Goal: Task Accomplishment & Management: Manage account settings

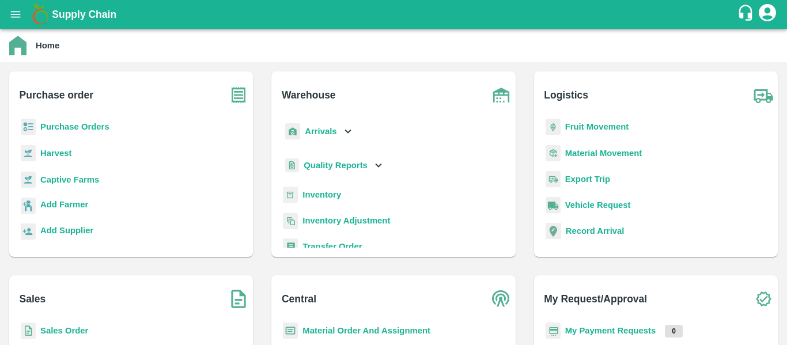
click at [768, 14] on icon "account of current user" at bounding box center [767, 12] width 17 height 17
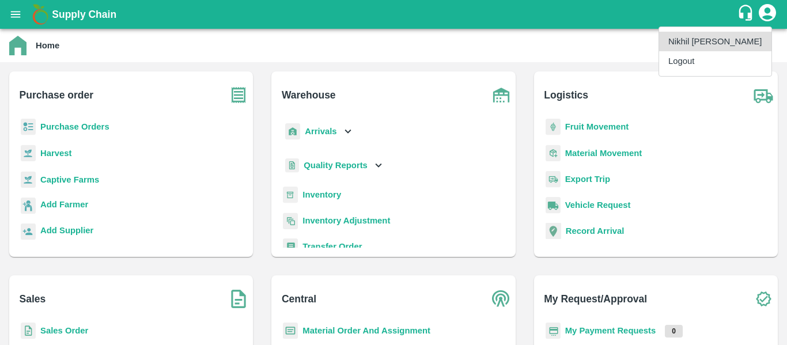
click at [701, 55] on li "Logout" at bounding box center [715, 61] width 112 height 20
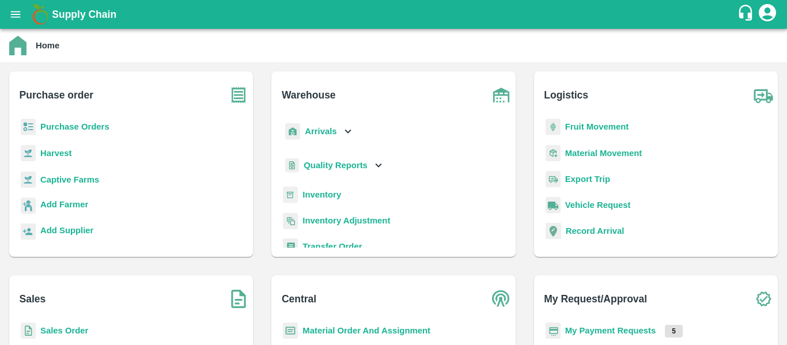
click at [605, 335] on b "My Payment Requests" at bounding box center [610, 330] width 91 height 9
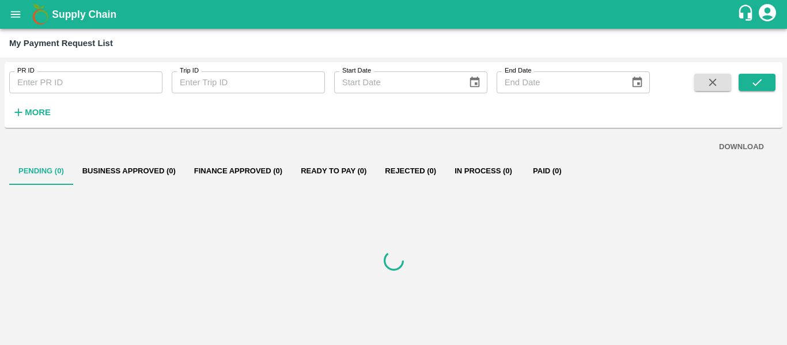
click at [35, 115] on strong "More" at bounding box center [38, 112] width 26 height 9
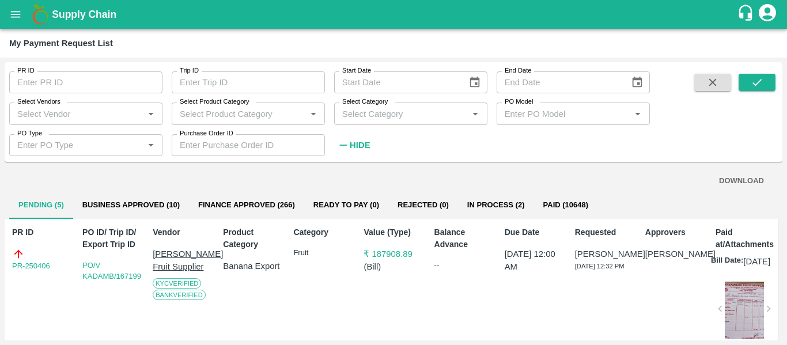
click at [77, 126] on div "PO Type PO Type   *" at bounding box center [81, 140] width 162 height 31
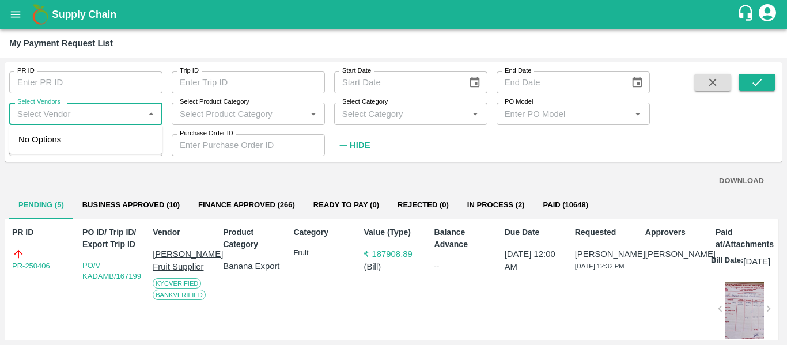
click at [46, 116] on input "Select Vendors" at bounding box center [76, 113] width 127 height 15
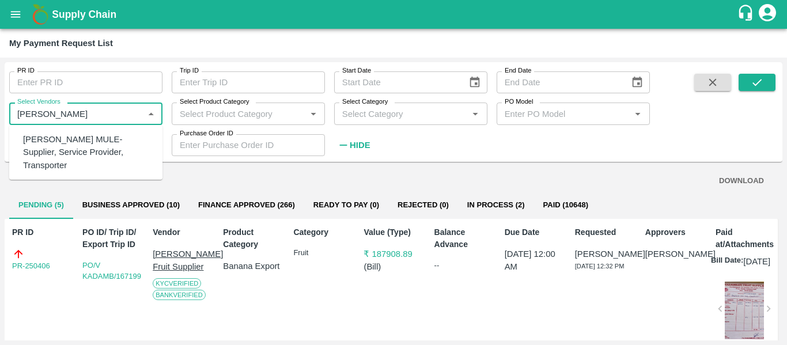
click at [45, 156] on div "[PERSON_NAME] MULE-Supplier, Service Provider, Transporter" at bounding box center [88, 152] width 130 height 39
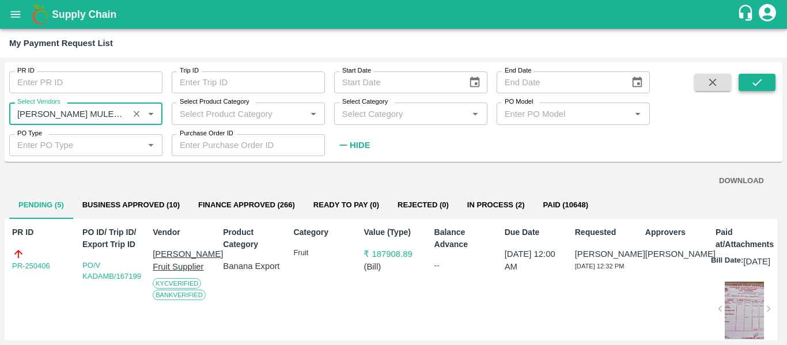
type input "[PERSON_NAME] MULE-Supplier, Service Provider, Transporter"
click at [766, 79] on button "submit" at bounding box center [756, 82] width 37 height 17
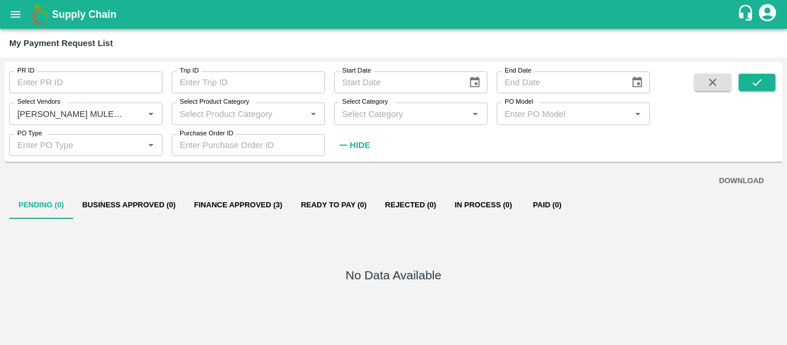
click at [228, 208] on button "Finance Approved (3)" at bounding box center [238, 205] width 107 height 28
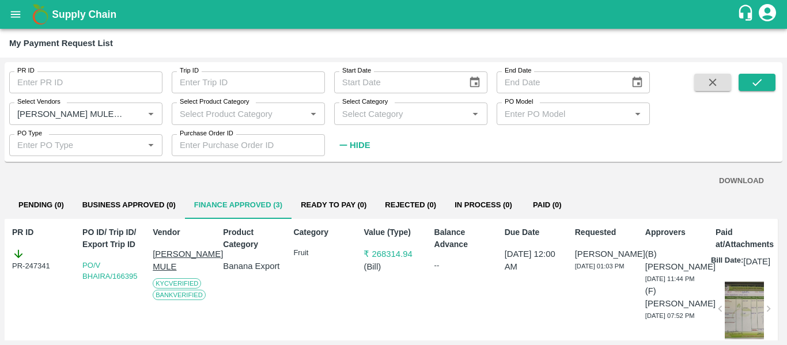
click at [768, 17] on icon "account of current user" at bounding box center [767, 12] width 21 height 21
click at [706, 62] on li "Logout" at bounding box center [729, 61] width 89 height 20
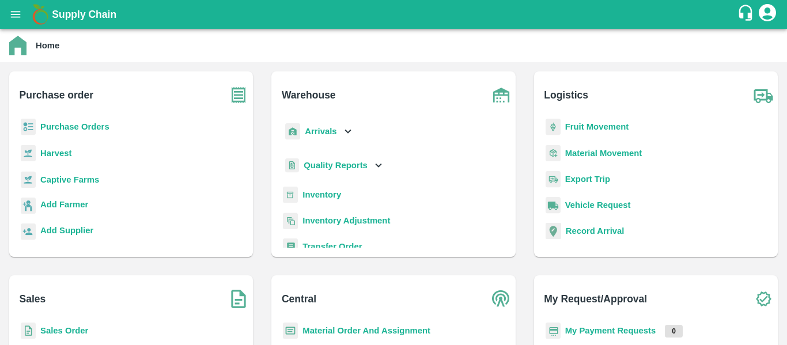
click at [594, 328] on b "My Payment Requests" at bounding box center [610, 330] width 91 height 9
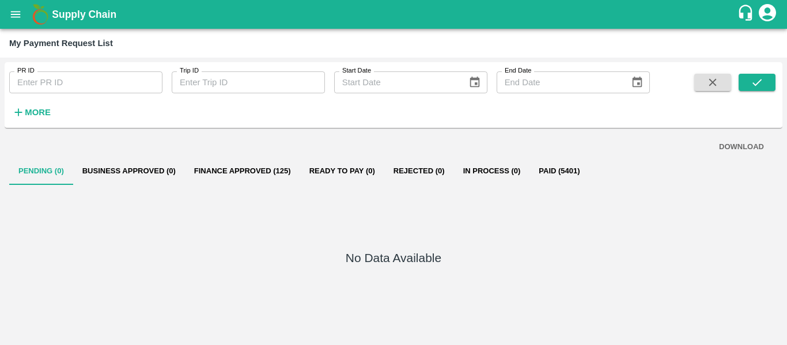
click at [35, 113] on strong "More" at bounding box center [38, 112] width 26 height 9
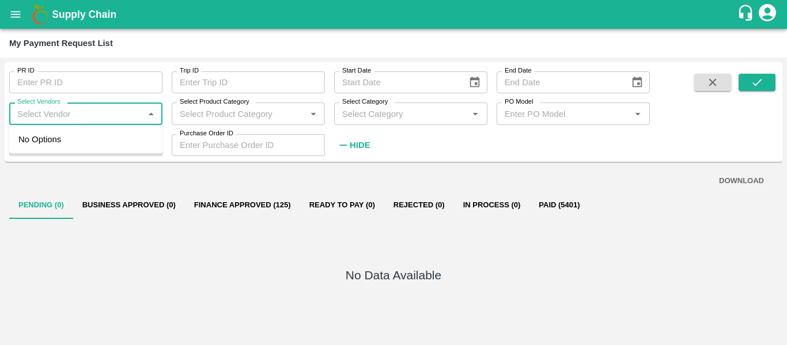
click at [43, 118] on input "Select Vendors" at bounding box center [76, 113] width 127 height 15
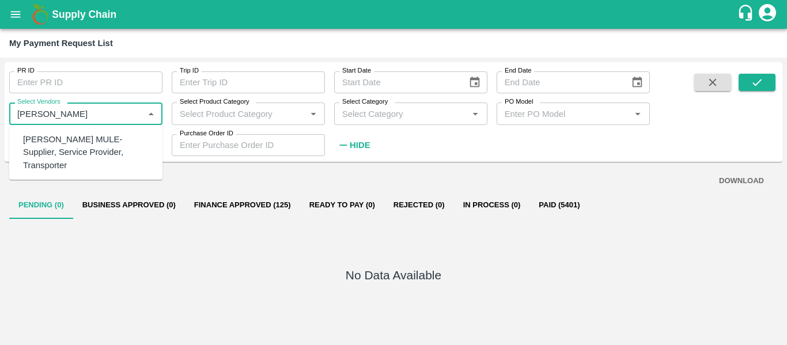
type input "[PERSON_NAME]"
click at [114, 181] on div "DOWNLOAD" at bounding box center [393, 181] width 750 height 20
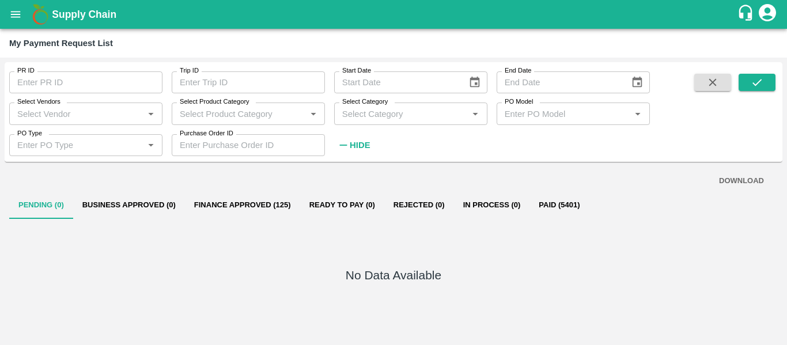
click at [69, 121] on input "Select Vendors" at bounding box center [76, 113] width 127 height 15
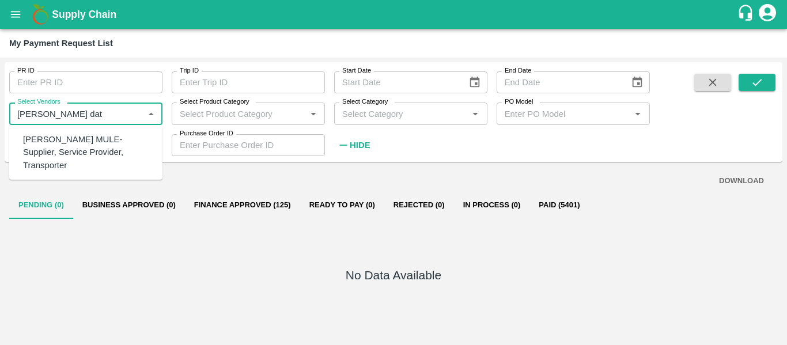
click at [84, 159] on div "[PERSON_NAME] MULE-Supplier, Service Provider, Transporter" at bounding box center [88, 152] width 130 height 39
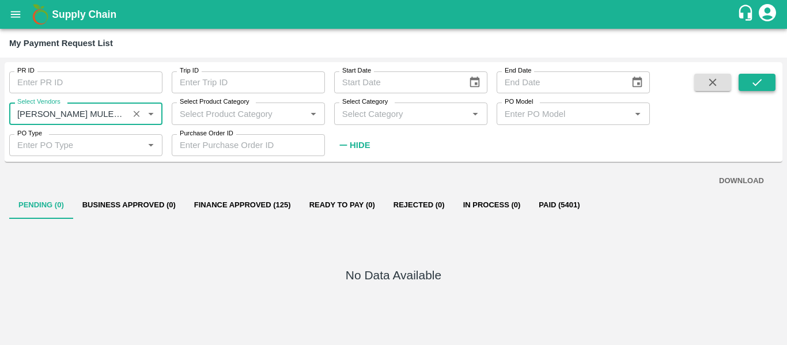
type input "[PERSON_NAME] MULE-Supplier, Service Provider, Transporter"
click at [752, 87] on icon "submit" at bounding box center [756, 82] width 13 height 13
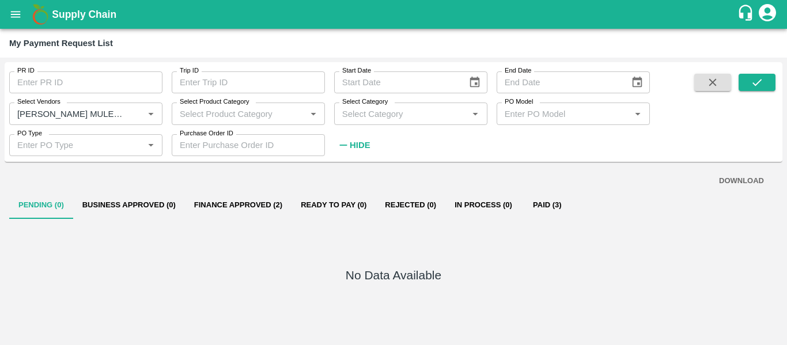
click at [547, 208] on button "Paid (3)" at bounding box center [547, 205] width 52 height 28
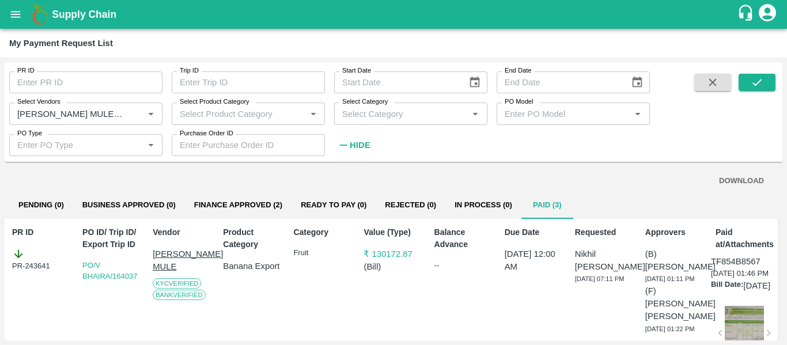
click at [247, 201] on button "Finance Approved (2)" at bounding box center [238, 205] width 107 height 28
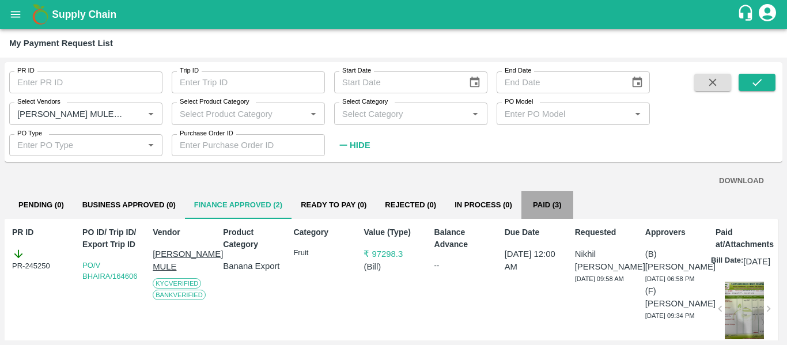
click at [536, 207] on button "Paid (3)" at bounding box center [547, 205] width 52 height 28
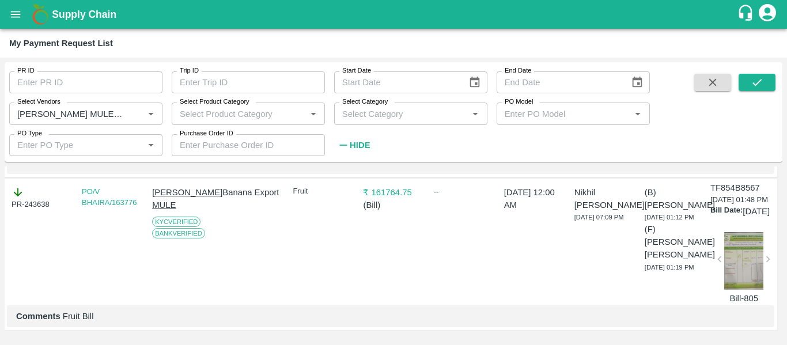
scroll to position [0, 1]
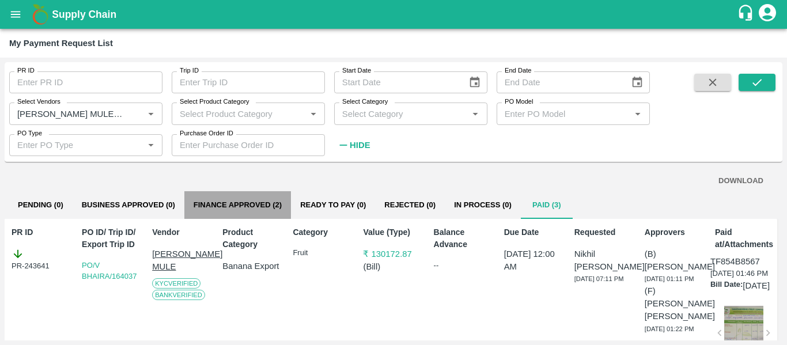
click at [270, 204] on button "Finance Approved (2)" at bounding box center [237, 205] width 107 height 28
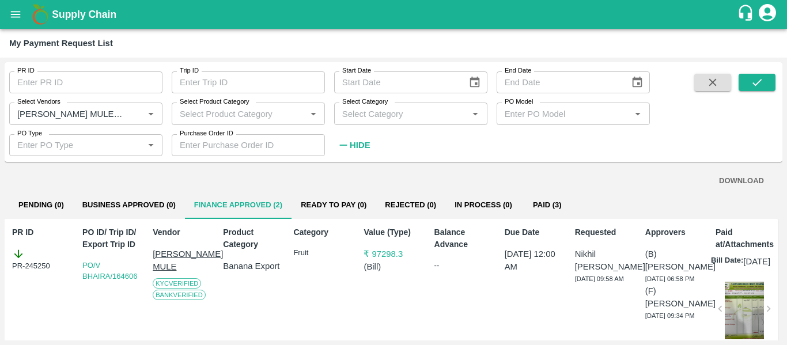
click at [15, 11] on icon "open drawer" at bounding box center [15, 14] width 13 height 13
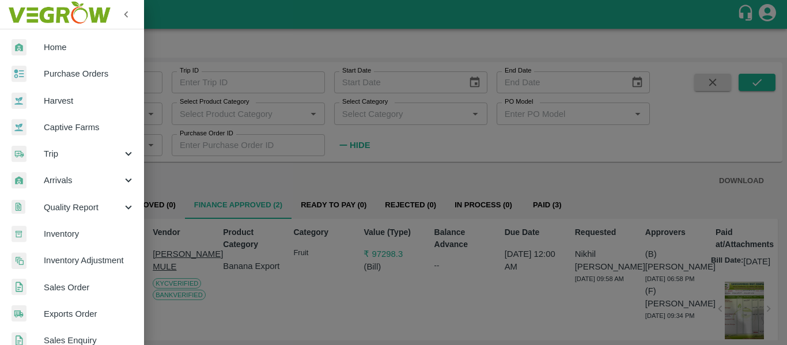
click at [68, 72] on span "Purchase Orders" at bounding box center [89, 73] width 91 height 13
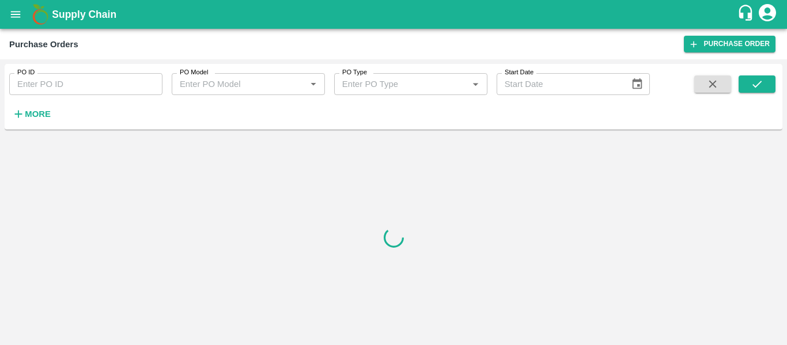
click at [764, 16] on icon "account of current user" at bounding box center [767, 12] width 17 height 17
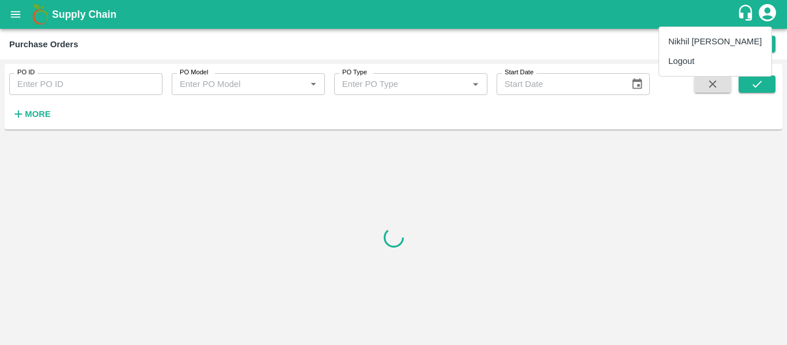
click at [764, 15] on div at bounding box center [393, 172] width 787 height 345
